Goal: Task Accomplishment & Management: Use online tool/utility

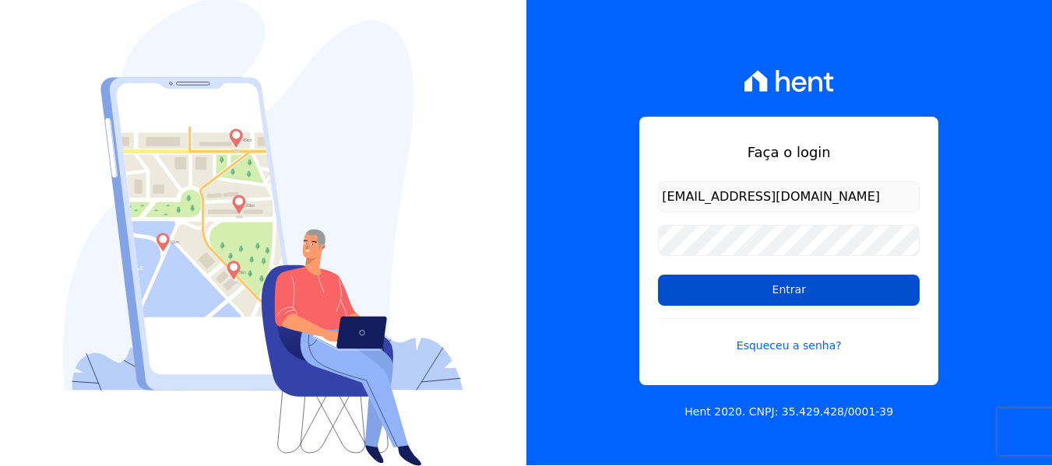
scroll to position [1, 0]
click at [774, 293] on input "Entrar" at bounding box center [789, 290] width 262 height 31
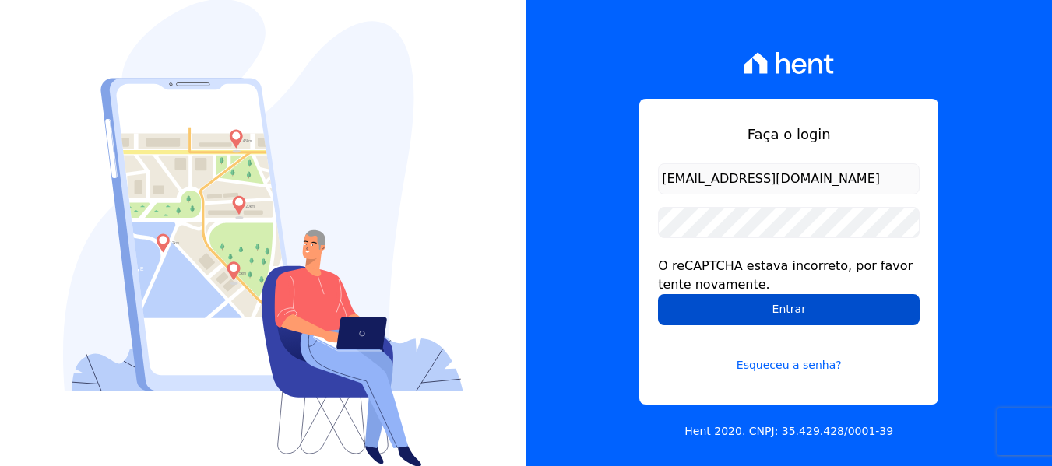
click at [749, 307] on input "Entrar" at bounding box center [789, 309] width 262 height 31
